Goal: Task Accomplishment & Management: Use online tool/utility

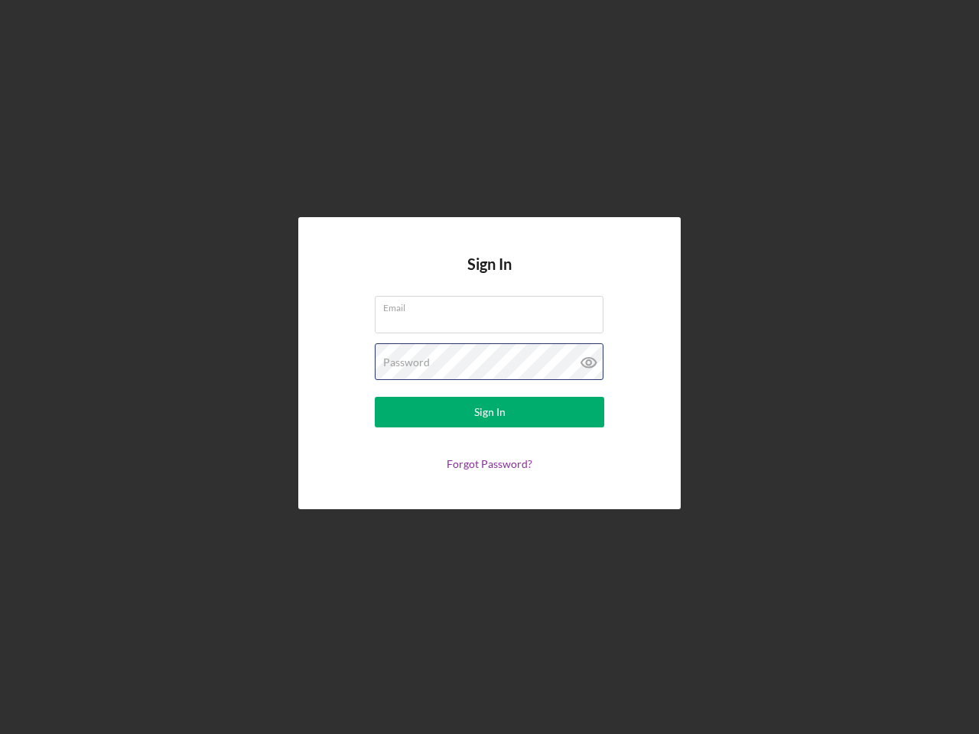
click at [489, 367] on div "Password" at bounding box center [489, 362] width 229 height 38
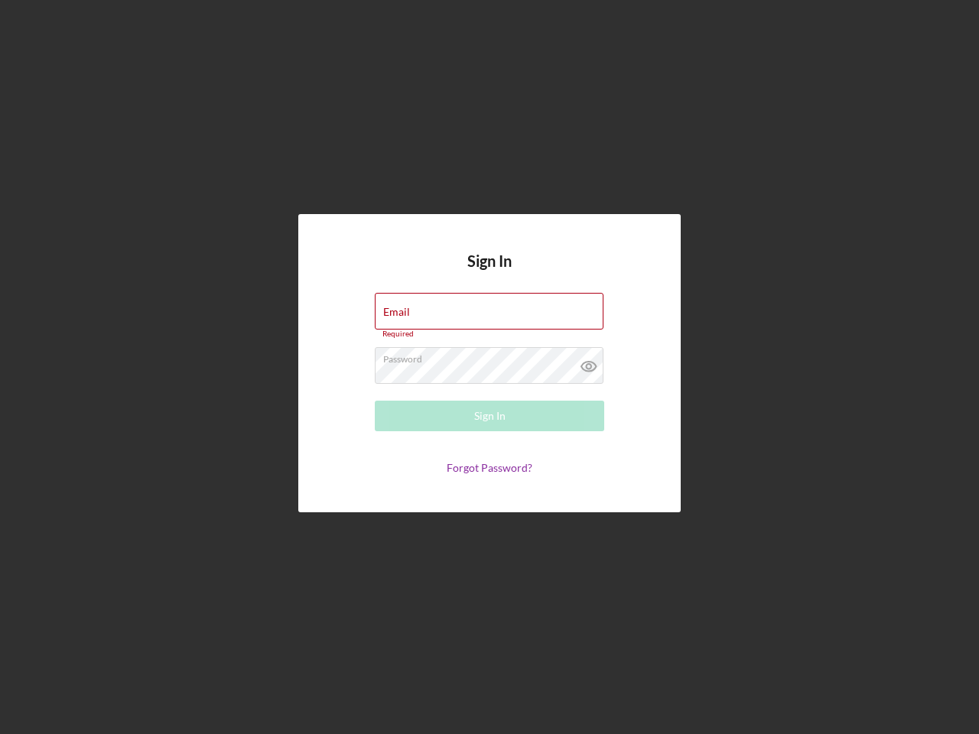
click at [589, 362] on icon at bounding box center [589, 366] width 38 height 38
